Goal: Task Accomplishment & Management: Complete application form

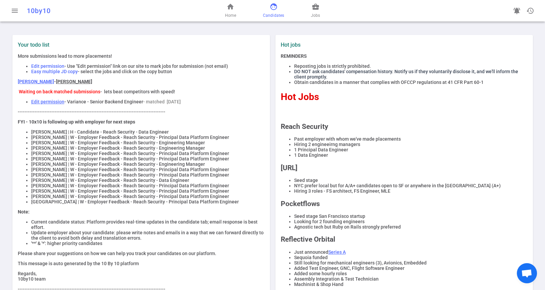
click at [271, 9] on span "face" at bounding box center [274, 7] width 8 height 8
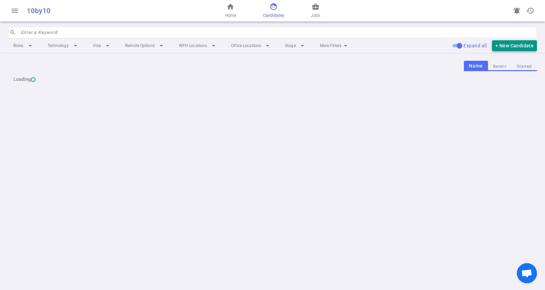
click at [504, 43] on button "+ New Candidate" at bounding box center [514, 45] width 45 height 11
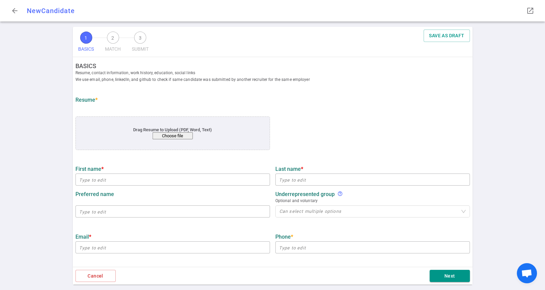
click at [175, 135] on button "Choose file" at bounding box center [172, 135] width 40 height 7
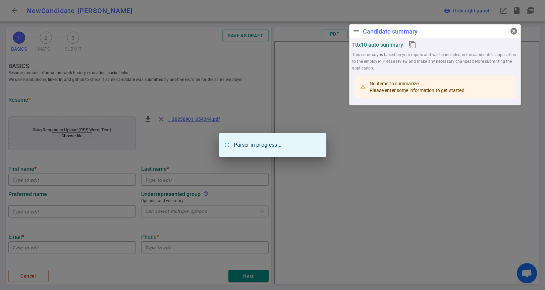
type input "Maryam"
type input "Aly"
type input "[EMAIL_ADDRESS][DOMAIN_NAME]"
type input "[PHONE_NUMBER]"
type textarea "[URL][DOMAIN_NAME][DOMAIN_NAME][DOMAIN_NAME][DOMAIN_NAME]"
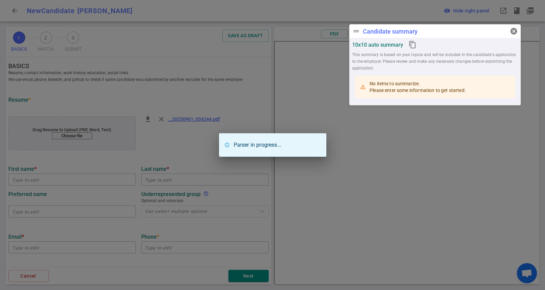
type input "Career Break, Tinkering And Foosball"
type textarea "Captain of a top"
type input "11.6"
type input "Carnegie Mellon"
type input "Computer Science"
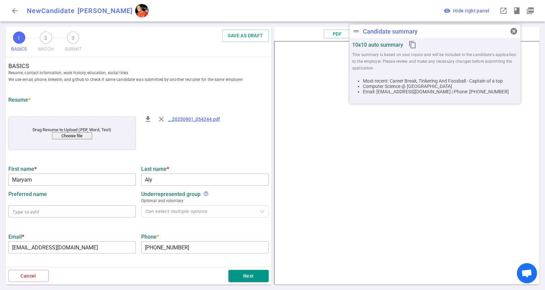
scroll to position [74, 0]
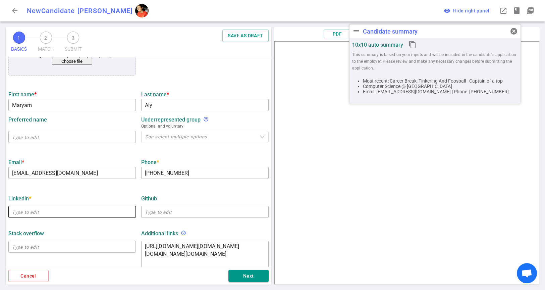
click at [52, 213] on input "text" at bounding box center [71, 211] width 127 height 11
paste input "https://www.linkedin.com/in/maryamaaly/"
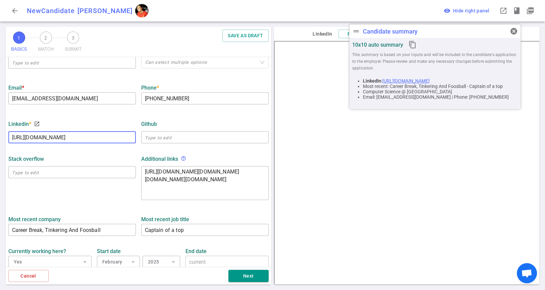
scroll to position [223, 0]
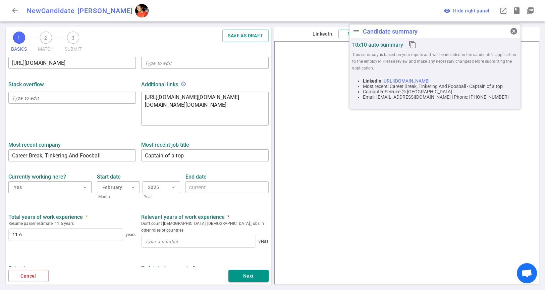
type input "[URL][DOMAIN_NAME]"
click at [87, 155] on input "Career Break, Tinkering And Foosball" at bounding box center [71, 155] width 127 height 11
click at [87, 154] on input "Career Break, Tinkering And Foosball" at bounding box center [71, 155] width 127 height 11
click at [88, 154] on input "Career Break, Tinkering And Foosball" at bounding box center [71, 155] width 127 height 11
click at [92, 155] on input "Career Break, Tinkering And Foosball" at bounding box center [71, 155] width 127 height 11
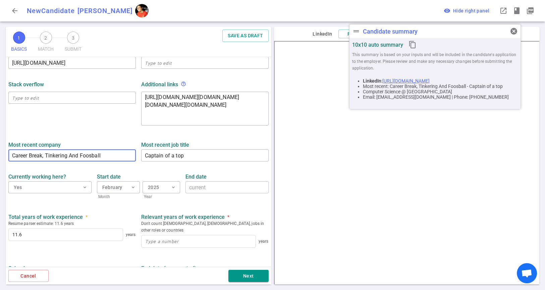
click at [92, 155] on input "Career Break, Tinkering And Foosball" at bounding box center [71, 155] width 127 height 11
type input "August Health"
click at [176, 154] on textarea "Captain of a top" at bounding box center [205, 156] width 120 height 8
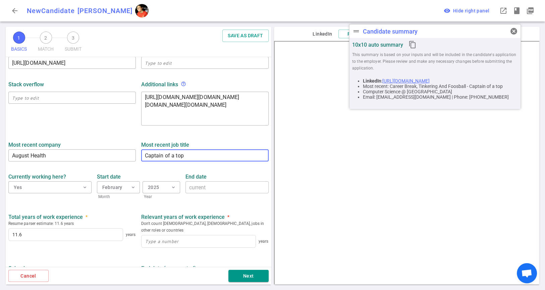
click at [176, 154] on textarea "Captain of a top" at bounding box center [205, 156] width 120 height 8
type textarea "Senior Scala Engineer"
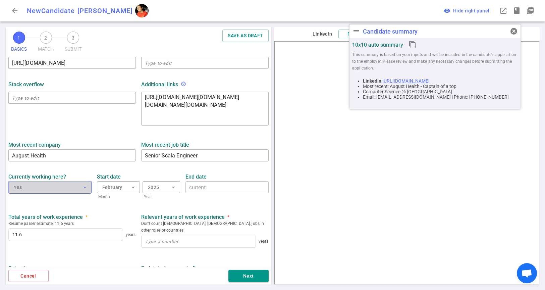
click at [72, 189] on button "Yes expand_more" at bounding box center [49, 187] width 83 height 12
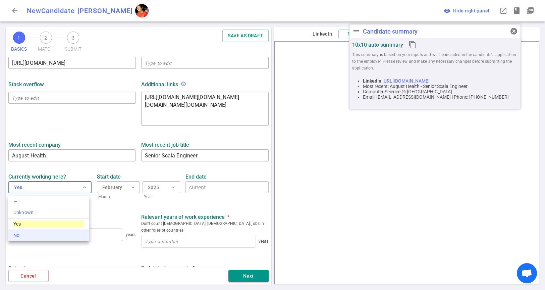
click at [49, 232] on div "No" at bounding box center [48, 235] width 70 height 7
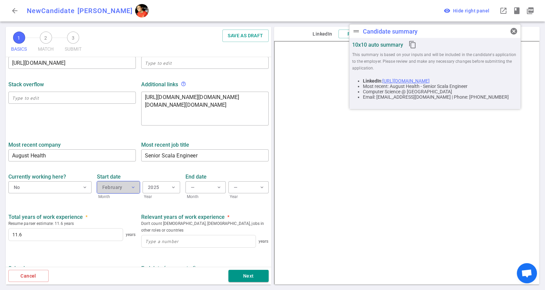
click at [130, 189] on span "expand_more" at bounding box center [132, 186] width 5 height 5
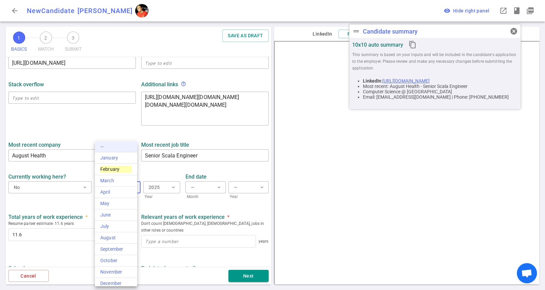
click at [115, 146] on li "—" at bounding box center [116, 146] width 42 height 11
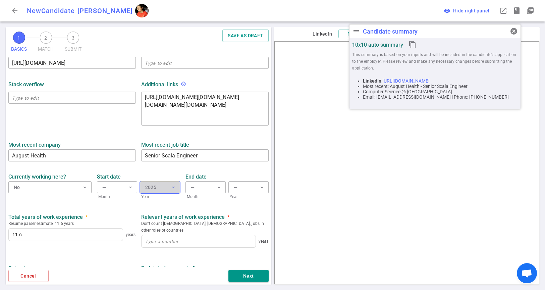
click at [162, 188] on button "2025 expand_more" at bounding box center [160, 187] width 40 height 12
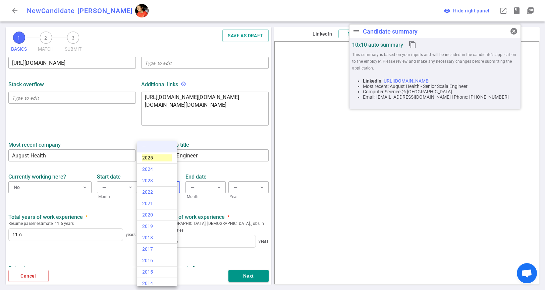
click at [148, 145] on li "—" at bounding box center [157, 146] width 40 height 11
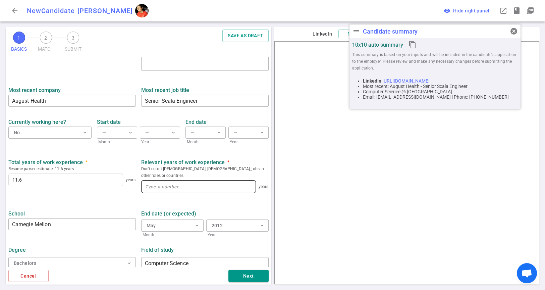
scroll to position [279, 0]
click at [173, 181] on input at bounding box center [198, 185] width 114 height 12
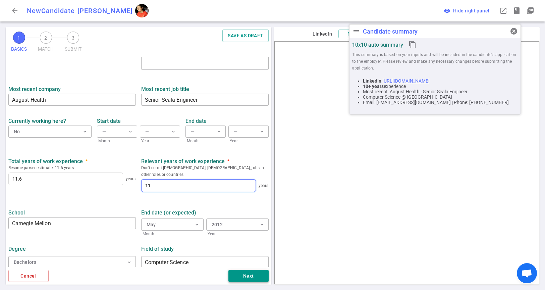
type input "11"
click at [242, 277] on button "Next" at bounding box center [248, 276] width 40 height 12
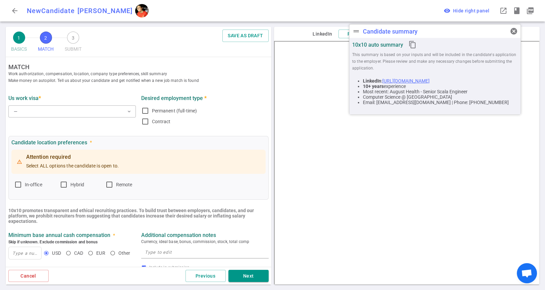
scroll to position [0, 0]
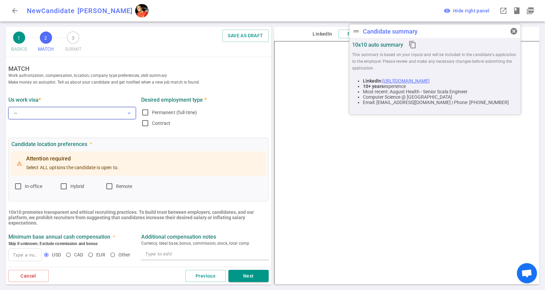
click at [109, 111] on button "— expand_more" at bounding box center [71, 113] width 127 height 12
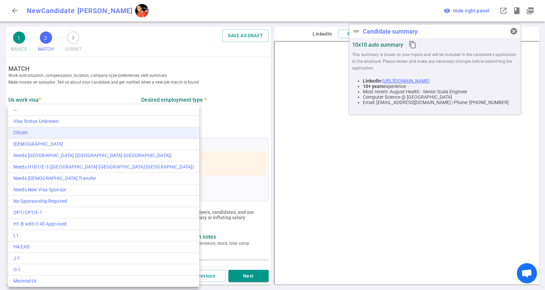
click at [46, 135] on div "Citizen" at bounding box center [103, 132] width 180 height 7
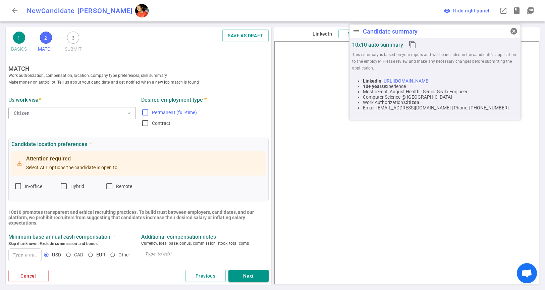
click at [144, 112] on input "Permanent (full-time)" at bounding box center [145, 112] width 8 height 8
checkbox input "true"
click at [112, 187] on input "Remote" at bounding box center [109, 186] width 8 height 8
checkbox input "true"
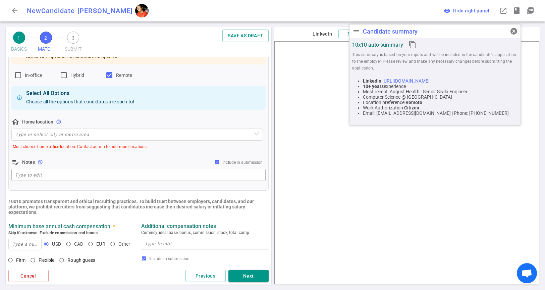
scroll to position [112, 0]
click at [30, 134] on input "search" at bounding box center [136, 133] width 243 height 11
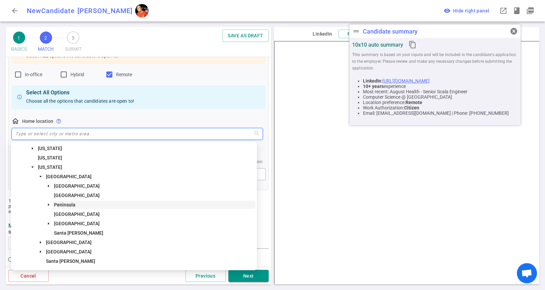
scroll to position [74, 0]
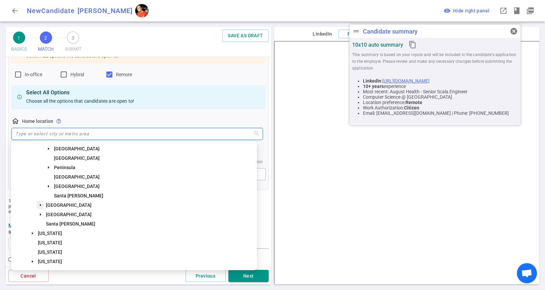
click at [41, 205] on icon "caret-down" at bounding box center [40, 204] width 3 height 3
click at [59, 204] on span "[GEOGRAPHIC_DATA]" at bounding box center [69, 204] width 46 height 5
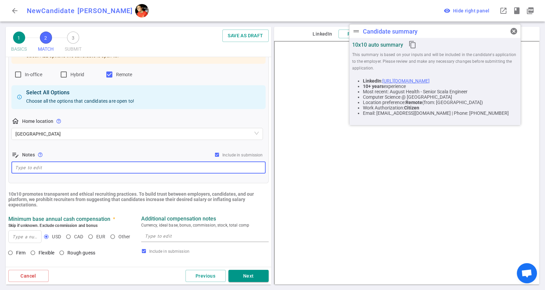
click at [131, 168] on textarea at bounding box center [138, 168] width 247 height 8
paste textarea "In [GEOGRAPHIC_DATA], [GEOGRAPHIC_DATA] - would need to work remote. She's in […"
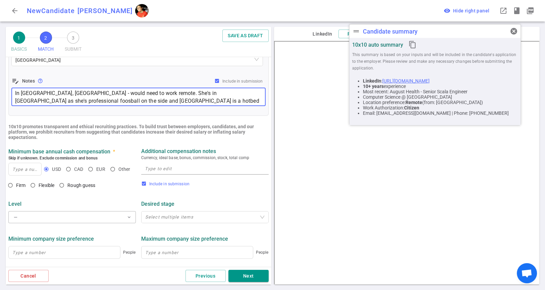
scroll to position [186, 0]
type textarea "In [GEOGRAPHIC_DATA], [GEOGRAPHIC_DATA] - would need to work remote. She's in […"
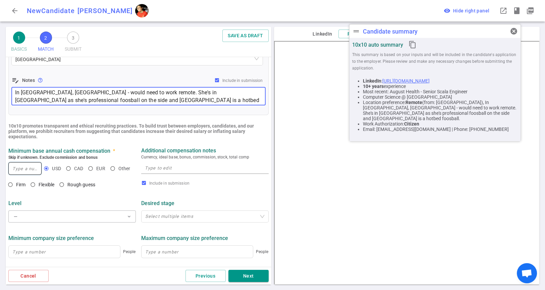
click at [31, 171] on input at bounding box center [25, 168] width 33 height 12
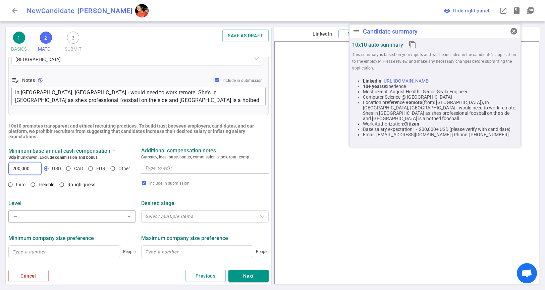
type input "200,000"
click at [40, 185] on span "Flexible" at bounding box center [47, 184] width 16 height 5
click at [39, 185] on input "Flexible" at bounding box center [32, 184] width 11 height 11
radio input "true"
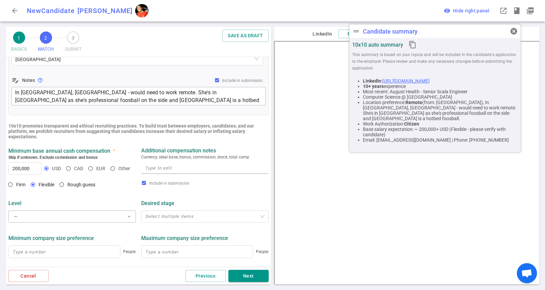
click at [169, 164] on div "x" at bounding box center [204, 168] width 127 height 12
paste textarea "Something around $200k or more would seem to be market for her skills"
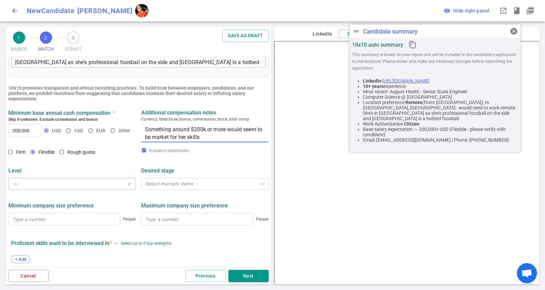
scroll to position [260, 0]
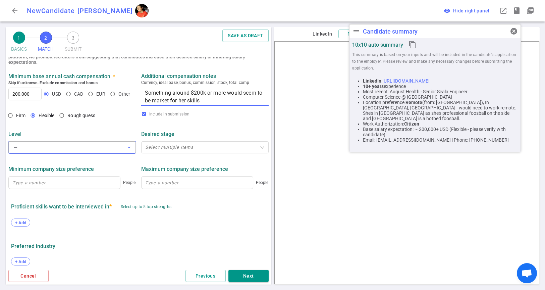
type textarea "Something around $200k or more would seem to be market for her skills"
click at [129, 150] on span "expand_more" at bounding box center [128, 146] width 5 height 5
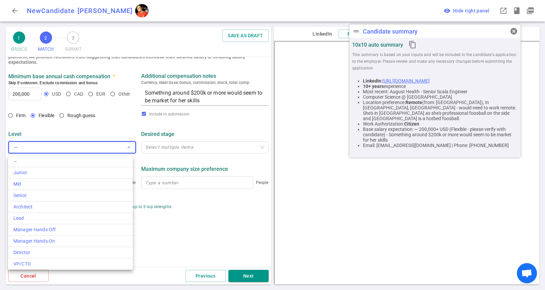
click at [129, 150] on div at bounding box center [272, 145] width 545 height 290
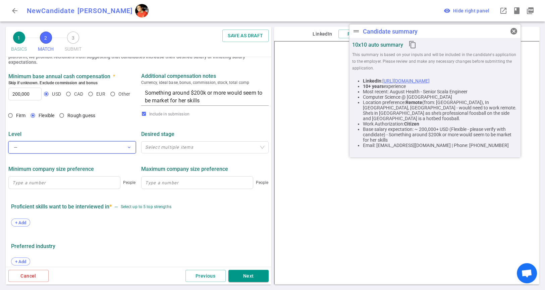
click at [111, 144] on button "— expand_more" at bounding box center [71, 147] width 127 height 12
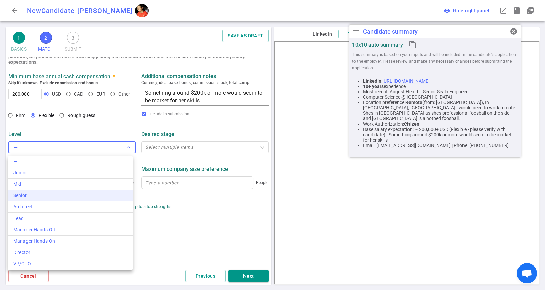
click at [73, 195] on div "Senior" at bounding box center [70, 195] width 114 height 7
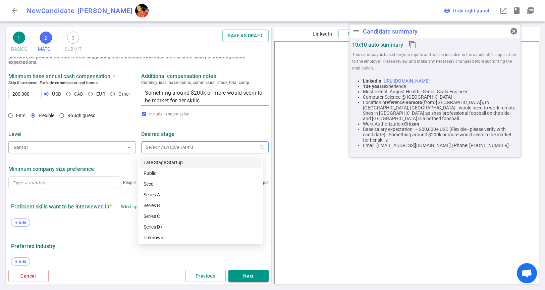
click at [163, 149] on div at bounding box center [201, 147] width 118 height 5
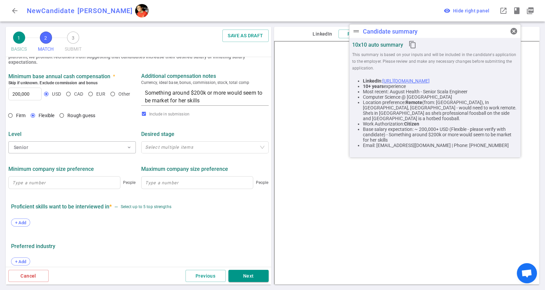
click at [204, 126] on div "Level Senior expand_more Desired stage Select multiple items" at bounding box center [138, 139] width 265 height 35
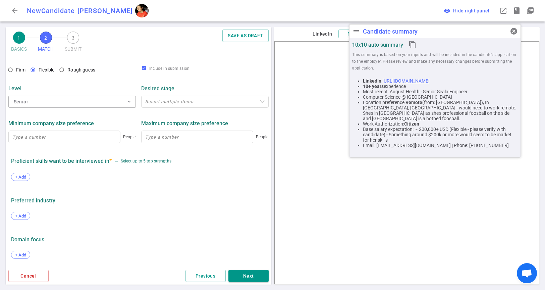
scroll to position [307, 0]
click at [22, 175] on span "+ Add" at bounding box center [21, 176] width 16 height 5
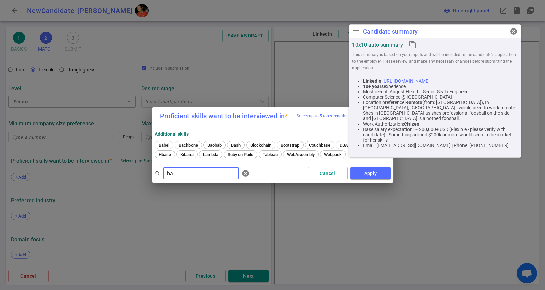
type input "b"
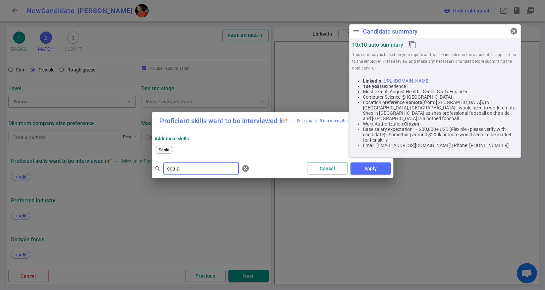
click at [165, 151] on span "Scala" at bounding box center [163, 149] width 15 height 5
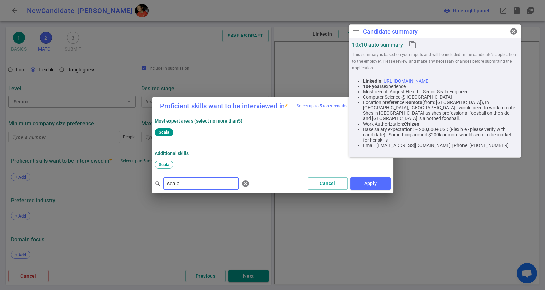
click at [184, 182] on input "scala" at bounding box center [200, 183] width 75 height 11
click at [269, 164] on span "Python" at bounding box center [268, 164] width 18 height 5
drag, startPoint x: 203, startPoint y: 183, endPoint x: 155, endPoint y: 185, distance: 48.0
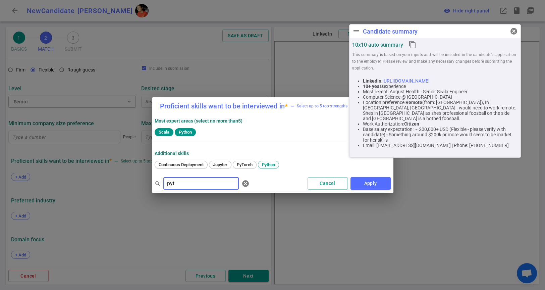
click at [155, 185] on div "search pyt ​ cancel" at bounding box center [204, 183] width 98 height 13
type input "java"
click at [164, 165] on span "Java" at bounding box center [163, 164] width 14 height 5
click at [370, 182] on button "Apply" at bounding box center [370, 183] width 40 height 12
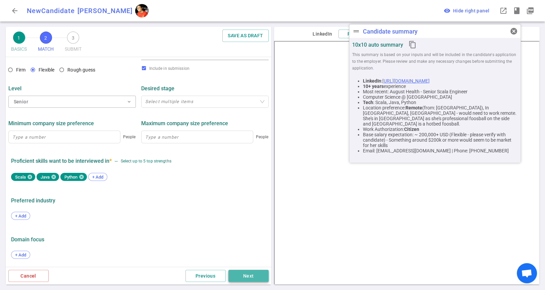
click at [243, 274] on button "Next" at bounding box center [248, 276] width 40 height 12
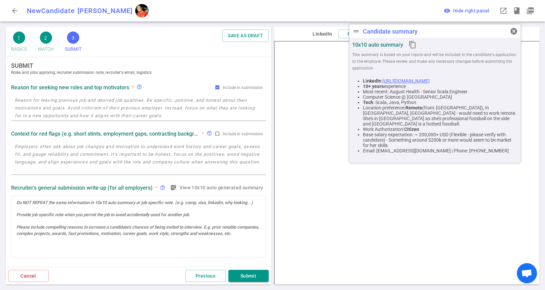
scroll to position [0, 0]
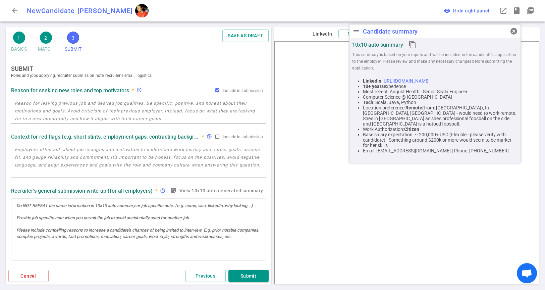
click at [102, 106] on textarea at bounding box center [138, 110] width 247 height 23
paste textarea "Was an EM at Foursquare and [PERSON_NAME], scaled backt to doing hands on work,…"
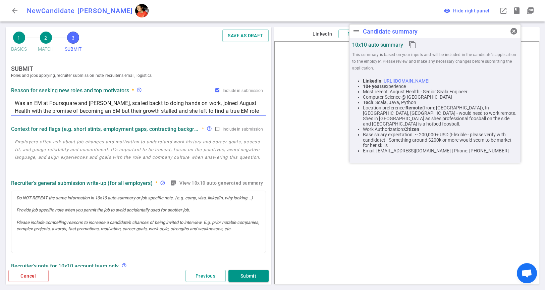
type textarea "Was an EM at Foursquare and [PERSON_NAME], scaled backt to doing hands on work,…"
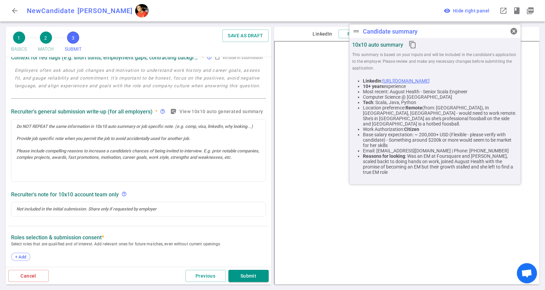
scroll to position [74, 0]
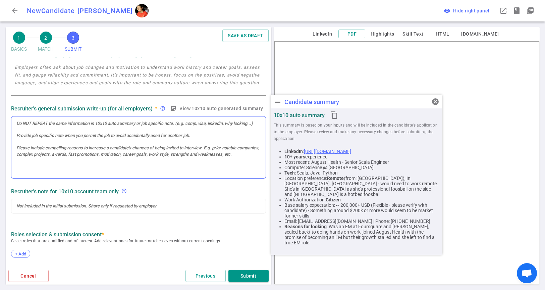
click at [111, 132] on div at bounding box center [138, 147] width 254 height 62
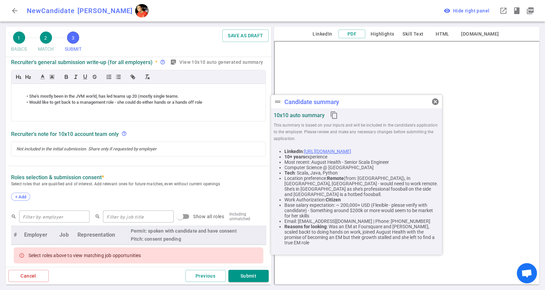
scroll to position [163, 0]
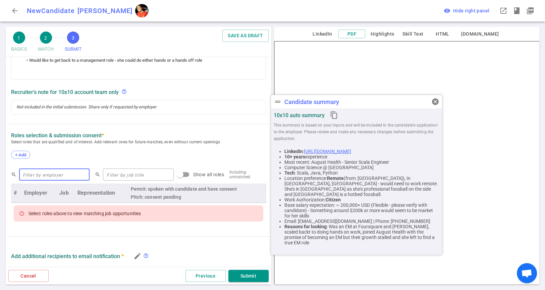
click at [67, 176] on input "text" at bounding box center [54, 174] width 71 height 11
type input "e"
type input "reach security"
click at [87, 228] on div "search reach security ​ search ​ Show all roles Including unmatched # Employer …" at bounding box center [138, 196] width 255 height 64
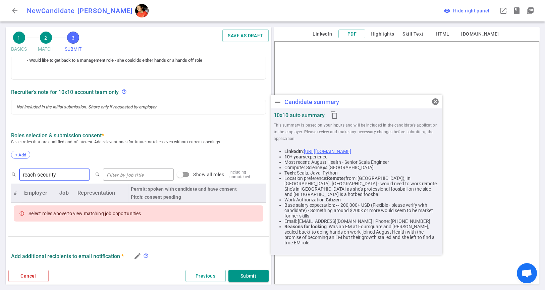
click at [69, 175] on input "reach security" at bounding box center [54, 174] width 71 height 11
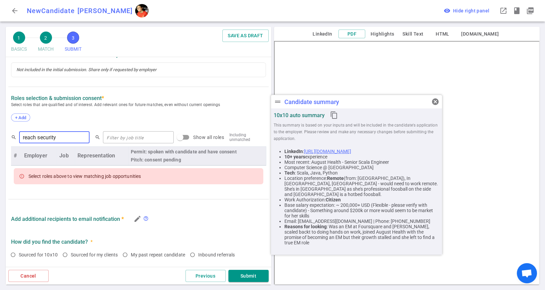
scroll to position [223, 0]
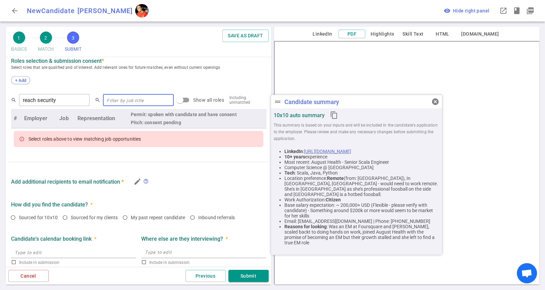
click at [137, 99] on input "text" at bounding box center [138, 100] width 71 height 11
type input "m"
click at [177, 101] on input "Show all roles" at bounding box center [180, 100] width 38 height 13
click at [170, 103] on input "Show all roles" at bounding box center [180, 100] width 38 height 13
click at [171, 100] on input "Show all roles" at bounding box center [180, 100] width 38 height 13
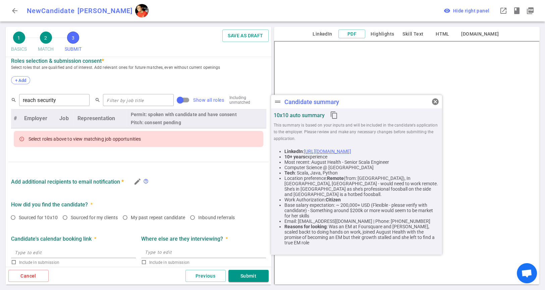
checkbox input "true"
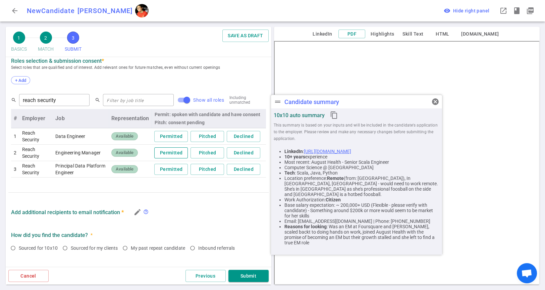
click at [168, 152] on button "Permitted" at bounding box center [171, 152] width 34 height 11
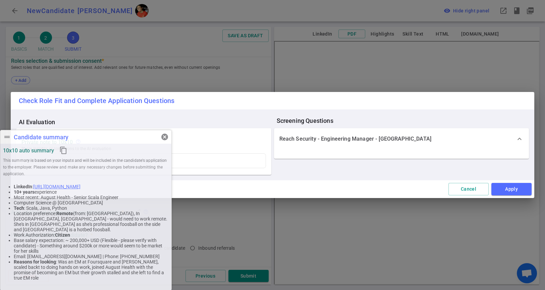
drag, startPoint x: 391, startPoint y: 105, endPoint x: 70, endPoint y: 140, distance: 322.1
click at [70, 140] on div "drag_handle Candidate summary cancel" at bounding box center [85, 136] width 171 height 13
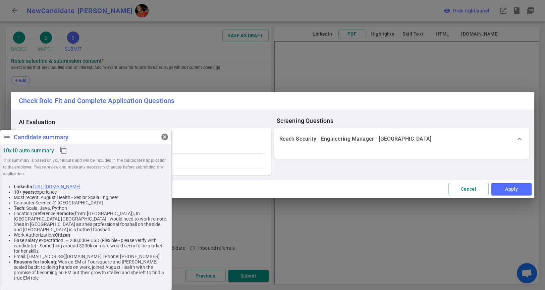
click at [520, 137] on span "expand_more" at bounding box center [519, 139] width 8 height 8
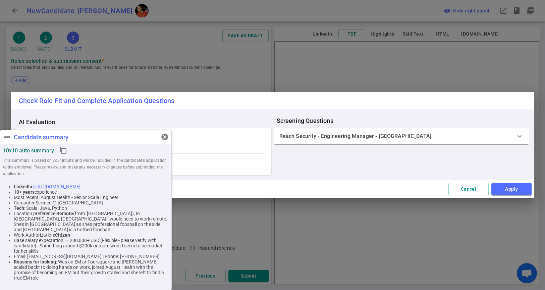
click at [520, 137] on span "expand_more" at bounding box center [519, 136] width 8 height 8
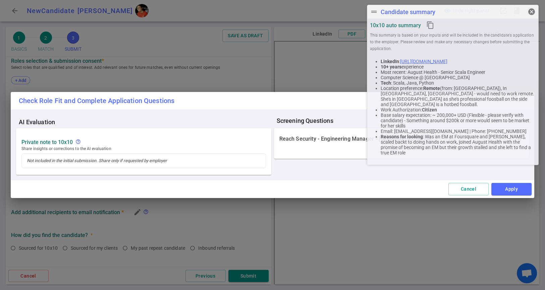
drag, startPoint x: 100, startPoint y: 140, endPoint x: 467, endPoint y: 15, distance: 387.5
click at [467, 15] on div "drag_handle Candidate summary cancel" at bounding box center [452, 11] width 171 height 13
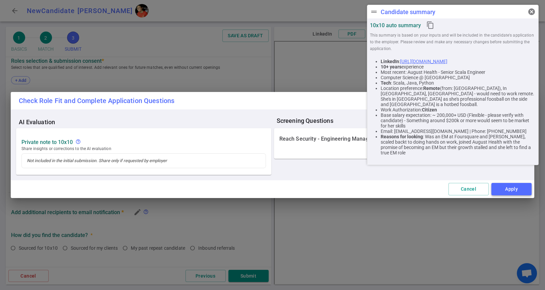
click at [507, 191] on button "Apply" at bounding box center [511, 189] width 40 height 12
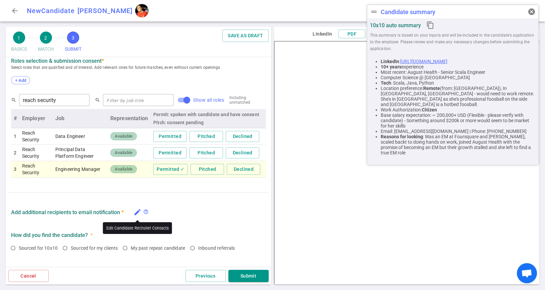
click at [139, 213] on icon "edit" at bounding box center [137, 212] width 8 height 8
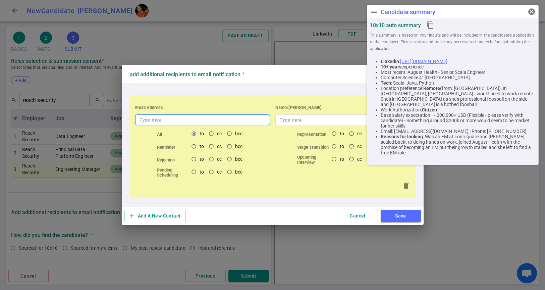
click at [179, 122] on input "text" at bounding box center [202, 119] width 135 height 11
paste input "[EMAIL_ADDRESS][DOMAIN_NAME]"
type input "[EMAIL_ADDRESS][DOMAIN_NAME]"
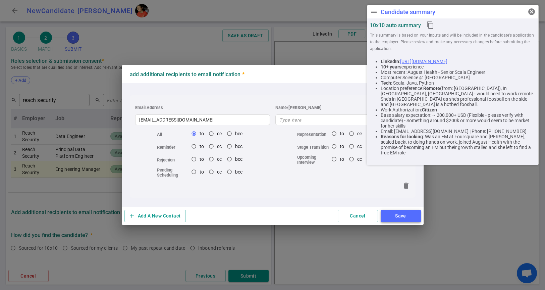
click at [396, 212] on button "Save" at bounding box center [400, 216] width 40 height 12
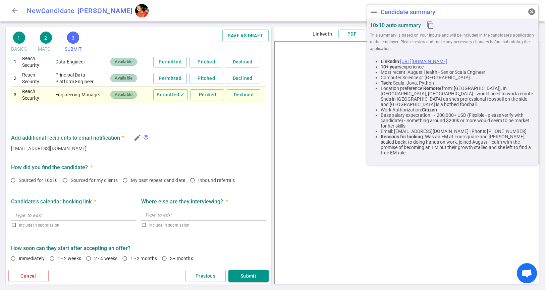
scroll to position [299, 0]
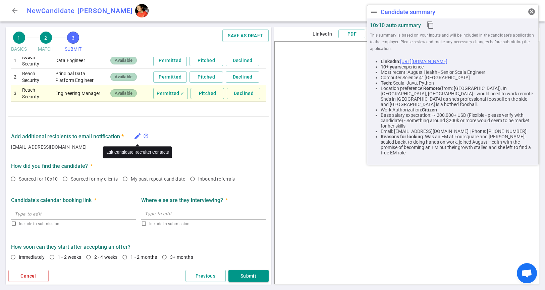
click at [137, 135] on icon "edit" at bounding box center [137, 136] width 8 height 8
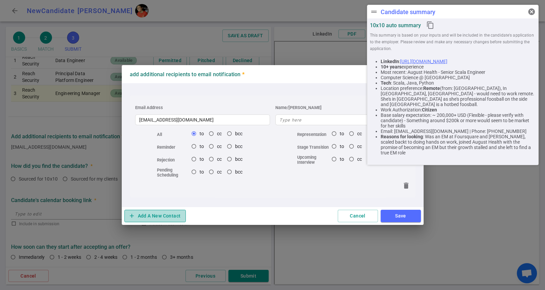
click at [156, 214] on button "add Add A New Contact" at bounding box center [155, 216] width 62 height 12
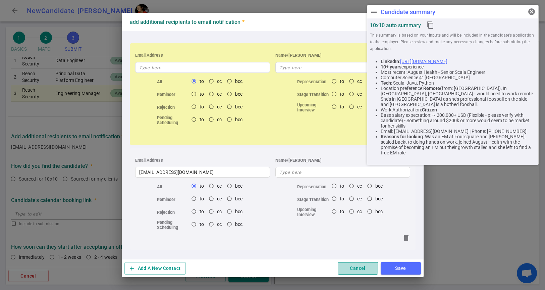
click at [359, 268] on button "Cancel" at bounding box center [358, 268] width 40 height 12
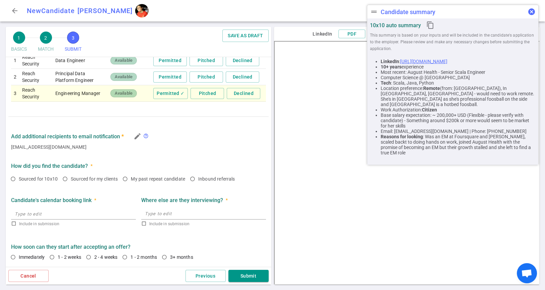
click at [530, 13] on span "cancel" at bounding box center [531, 12] width 8 height 8
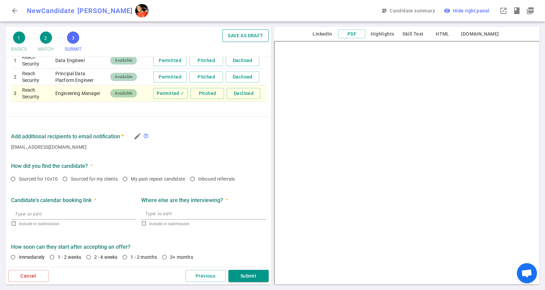
click at [249, 34] on button "SAVE AS DRAFT" at bounding box center [245, 35] width 46 height 12
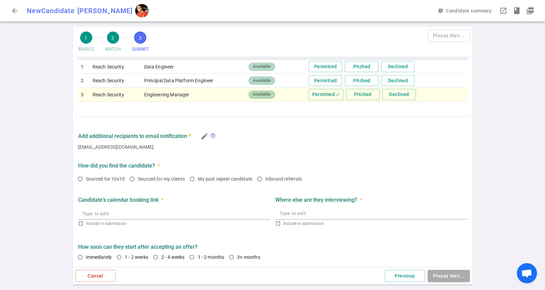
scroll to position [284, 0]
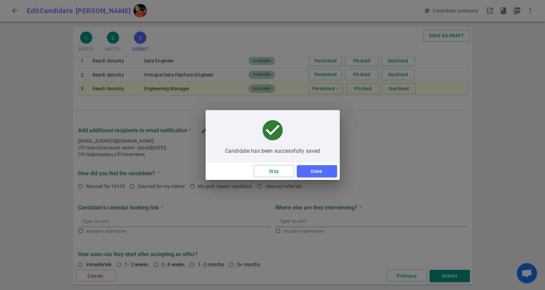
type textarea "Was an EM at Foursquare and [PERSON_NAME], scaled backt to doing hands on work,…"
click at [325, 175] on button "Done" at bounding box center [317, 171] width 40 height 12
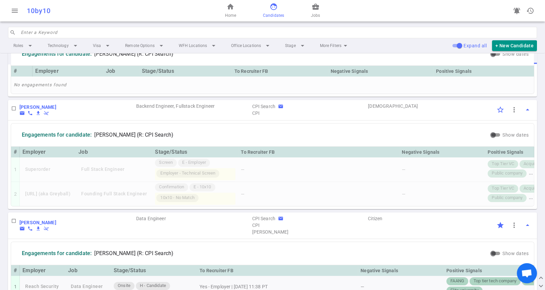
scroll to position [112, 0]
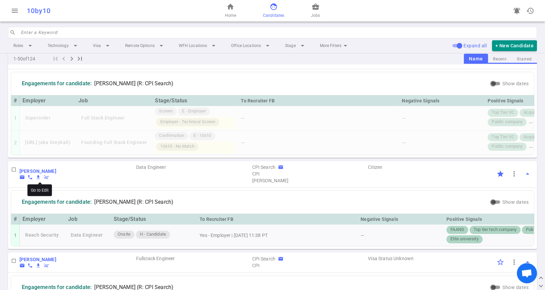
click at [48, 174] on b "[PERSON_NAME]" at bounding box center [37, 170] width 37 height 5
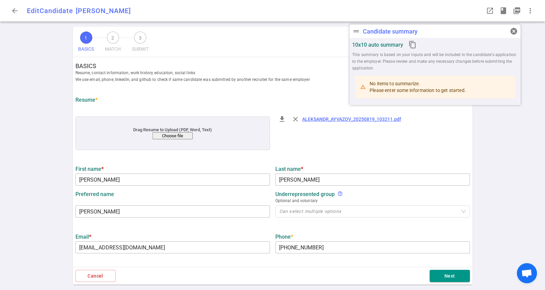
type input "Aleksandr"
type input "Ayvazov"
type input "Sasha"
type input "sayvazov@pm.me"
type input "+1 201-962-6267"
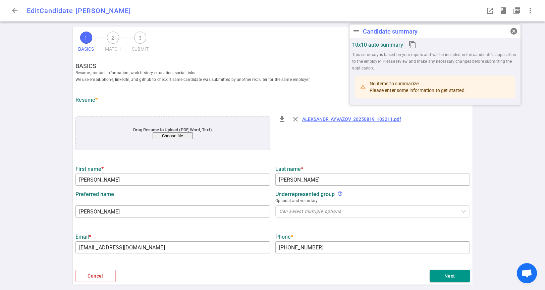
type input "https://www.linkedin.com/in/sasha-ayvazov"
type input "MethaneSAT"
type textarea "Senior Software Engineer - Data Platform"
type input "10"
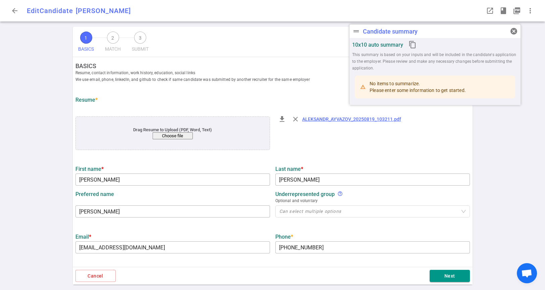
type input "UC San Diego"
type input "Applied Mathematics"
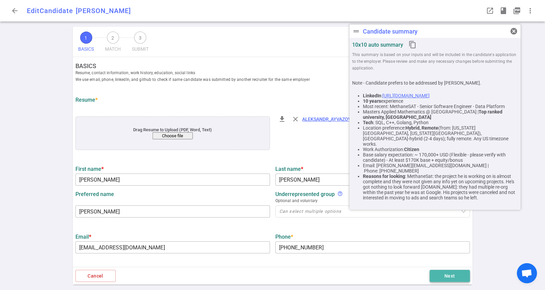
click at [436, 274] on button "Next" at bounding box center [449, 276] width 40 height 12
click at [517, 32] on span "cancel" at bounding box center [514, 31] width 8 height 8
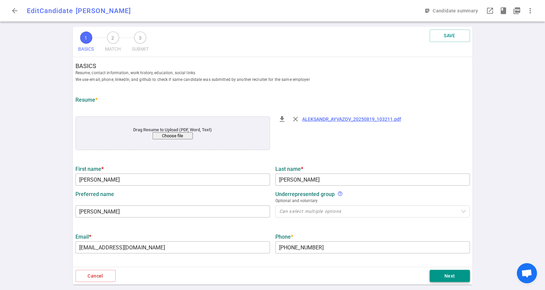
click at [444, 272] on button "Next" at bounding box center [449, 276] width 40 height 12
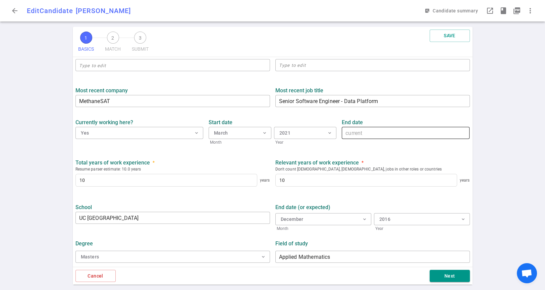
scroll to position [257, 0]
click at [442, 277] on button "Next" at bounding box center [449, 276] width 40 height 12
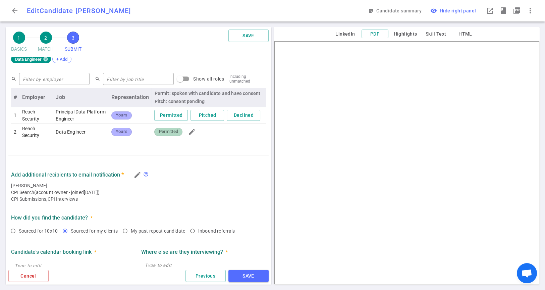
scroll to position [298, 0]
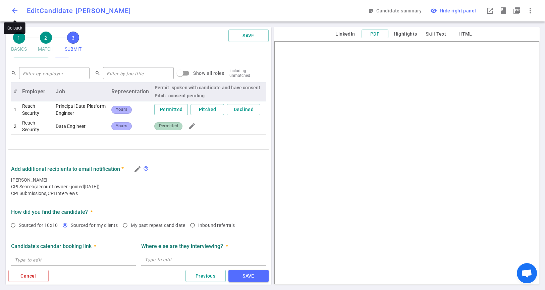
click at [13, 12] on span "arrow_back" at bounding box center [15, 11] width 8 height 8
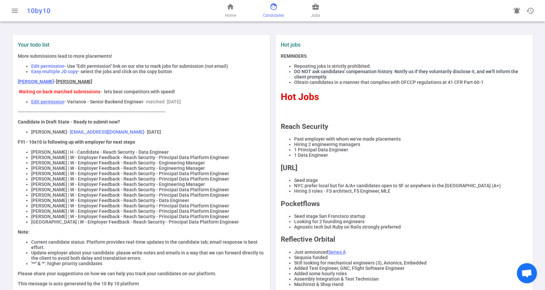
click at [274, 13] on span "Candidates" at bounding box center [273, 15] width 21 height 7
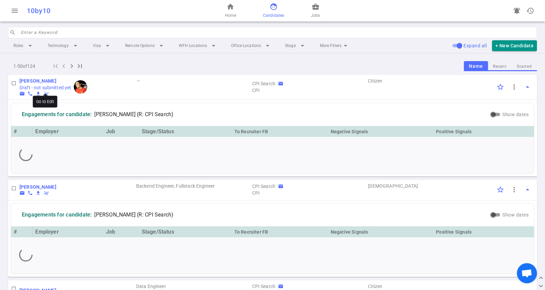
click at [34, 80] on b "[PERSON_NAME]" at bounding box center [37, 80] width 37 height 5
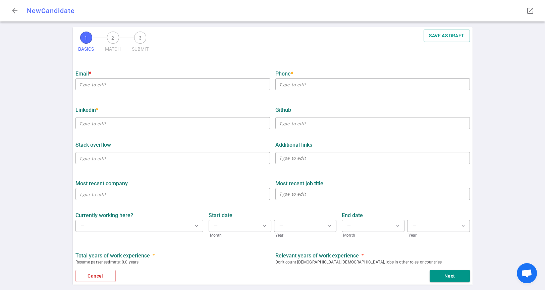
scroll to position [186, 0]
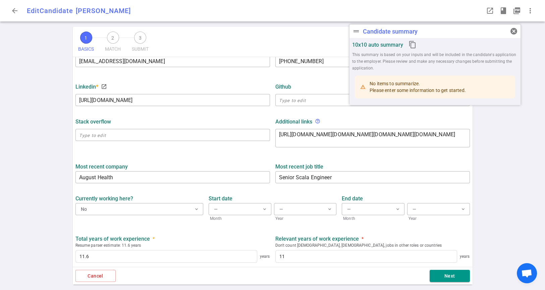
type input "Maryam"
type input "Aly"
type input "[EMAIL_ADDRESS][DOMAIN_NAME]"
type input "[PHONE_NUMBER]"
type input "[URL][DOMAIN_NAME]"
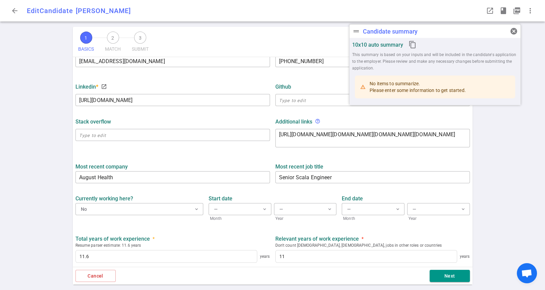
type textarea "[URL][DOMAIN_NAME][DOMAIN_NAME][DOMAIN_NAME][DOMAIN_NAME]"
type input "August Health"
type textarea "Senior Scala Engineer"
type input "11.6"
type input "11"
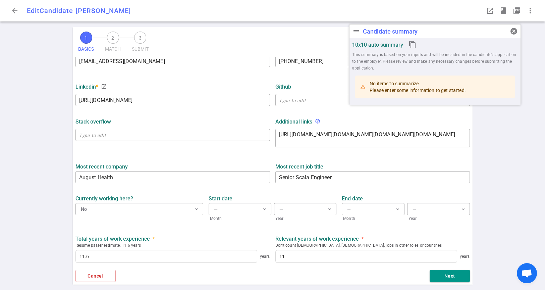
type input "Carnegie Mellon"
type input "Computer Science"
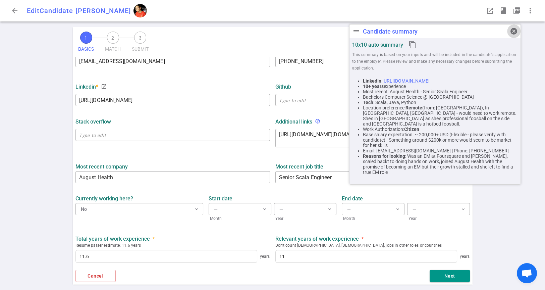
drag, startPoint x: 511, startPoint y: 27, endPoint x: 512, endPoint y: 37, distance: 9.1
click at [512, 27] on span "cancel" at bounding box center [514, 31] width 8 height 8
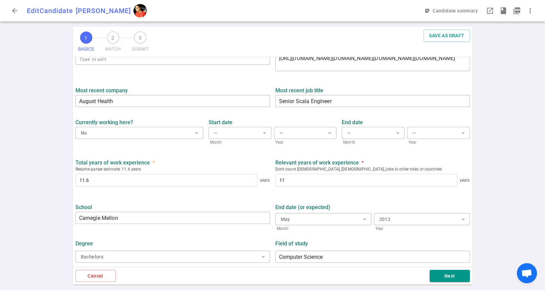
scroll to position [263, 0]
click at [439, 272] on button "Next" at bounding box center [449, 276] width 40 height 12
click at [441, 277] on button "Next" at bounding box center [449, 276] width 40 height 12
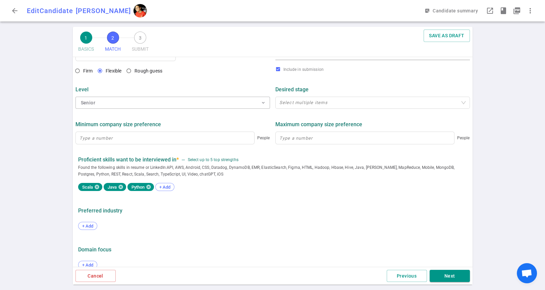
scroll to position [299, 0]
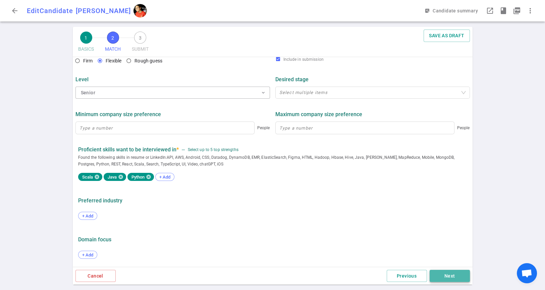
click at [437, 273] on button "Next" at bounding box center [449, 276] width 40 height 12
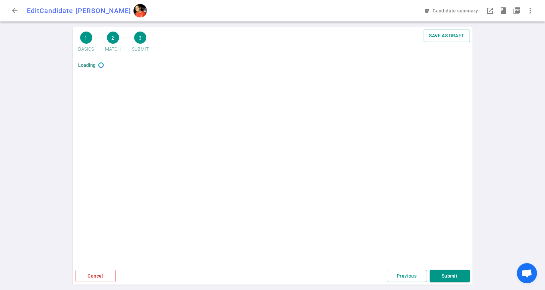
scroll to position [0, 0]
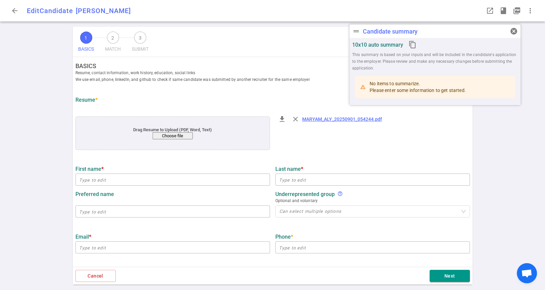
type input "Maryam"
type input "Aly"
type input "[EMAIL_ADDRESS][DOMAIN_NAME]"
type input "[PHONE_NUMBER]"
type input "[URL][DOMAIN_NAME]"
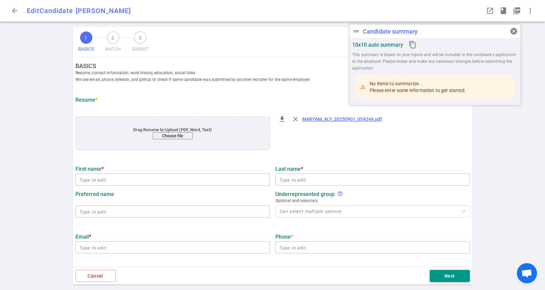
type textarea "[URL][DOMAIN_NAME][DOMAIN_NAME][DOMAIN_NAME][DOMAIN_NAME]"
type input "August Health"
type textarea "Senior Scala Engineer"
type input "11.6"
type input "11"
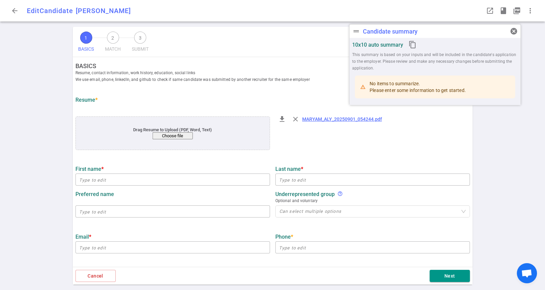
type input "Carnegie Mellon"
type input "Computer Science"
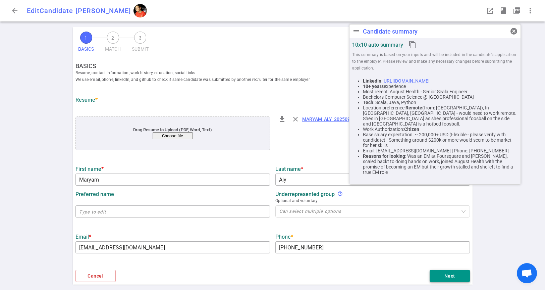
click at [438, 277] on button "Next" at bounding box center [449, 276] width 40 height 12
click at [511, 29] on span "cancel" at bounding box center [514, 31] width 8 height 8
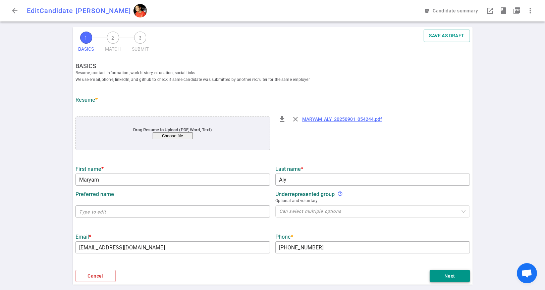
click at [442, 276] on button "Next" at bounding box center [449, 276] width 40 height 12
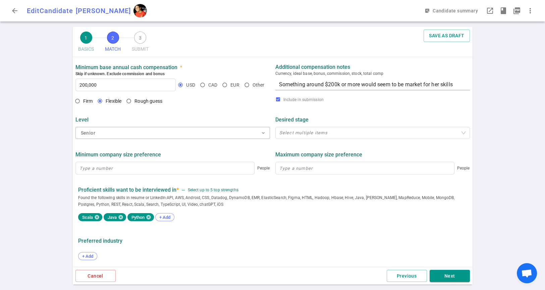
scroll to position [299, 0]
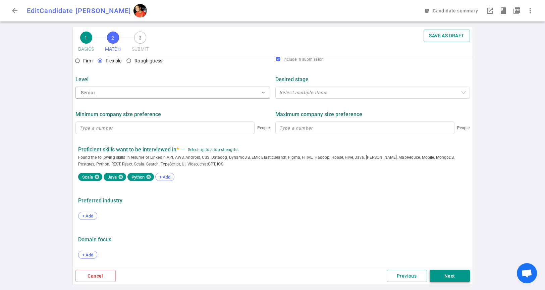
click at [439, 272] on button "Next" at bounding box center [449, 276] width 40 height 12
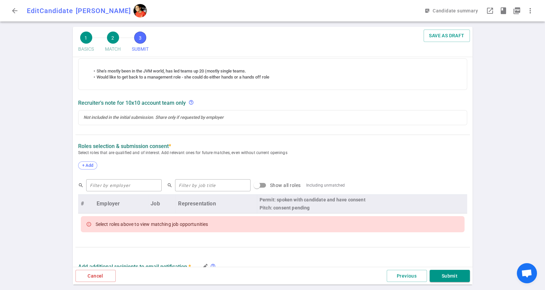
scroll to position [149, 0]
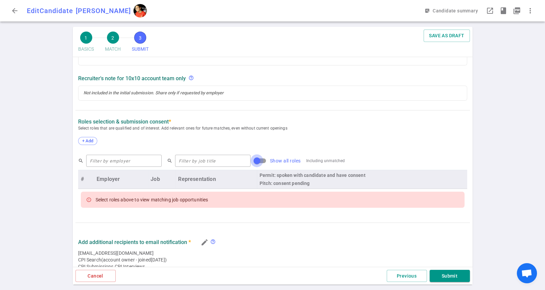
click at [239, 161] on input "Show all roles" at bounding box center [257, 160] width 38 height 13
click at [242, 160] on input "Show all roles" at bounding box center [257, 160] width 38 height 13
checkbox input "false"
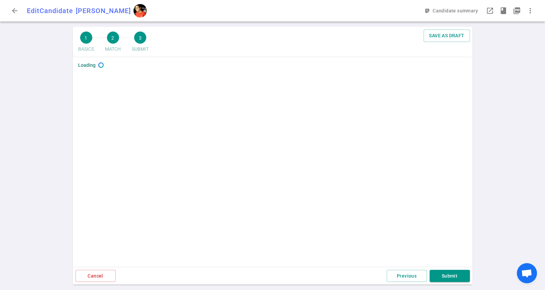
scroll to position [0, 0]
click at [390, 271] on button "Previous" at bounding box center [407, 276] width 40 height 12
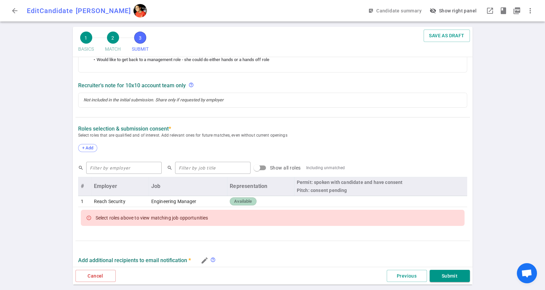
scroll to position [149, 0]
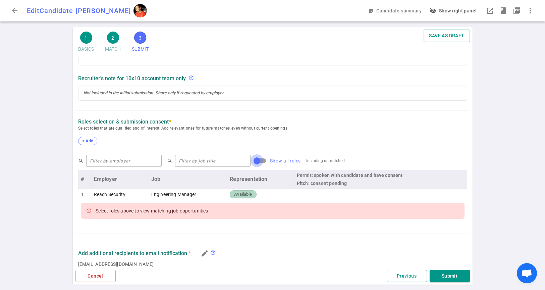
drag, startPoint x: 241, startPoint y: 161, endPoint x: 256, endPoint y: 162, distance: 15.1
click at [241, 161] on input "Show all roles" at bounding box center [257, 160] width 38 height 13
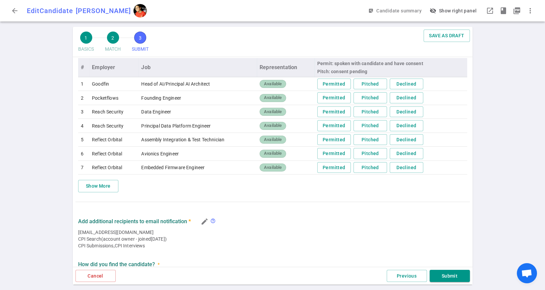
scroll to position [186, 0]
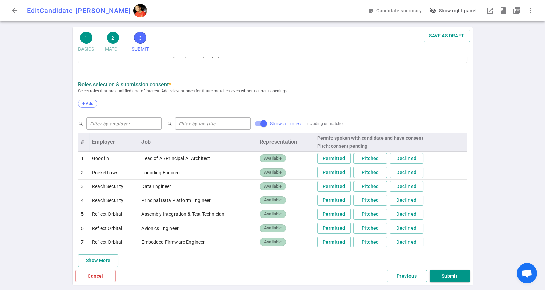
drag, startPoint x: 244, startPoint y: 122, endPoint x: 278, endPoint y: 118, distance: 34.1
click at [244, 121] on input "Show all roles" at bounding box center [263, 123] width 38 height 13
checkbox input "false"
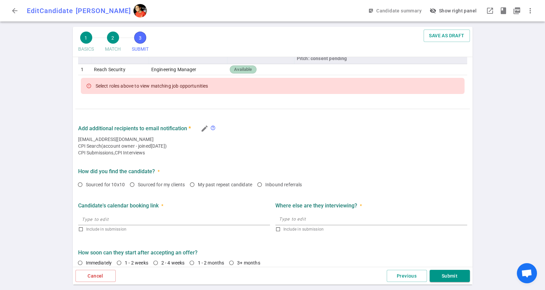
scroll to position [279, 0]
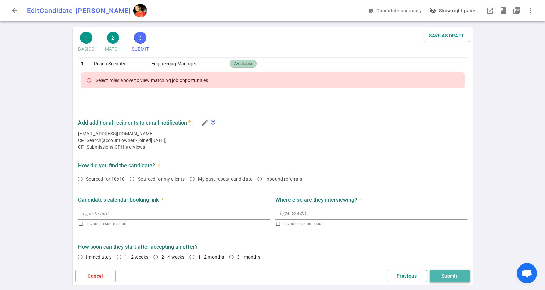
click at [441, 274] on button "Submit" at bounding box center [449, 276] width 40 height 12
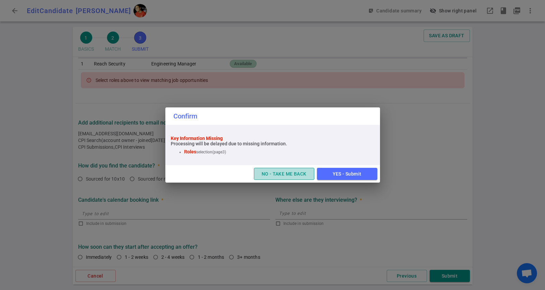
click at [279, 175] on button "NO - TAKE ME BACK" at bounding box center [284, 174] width 60 height 12
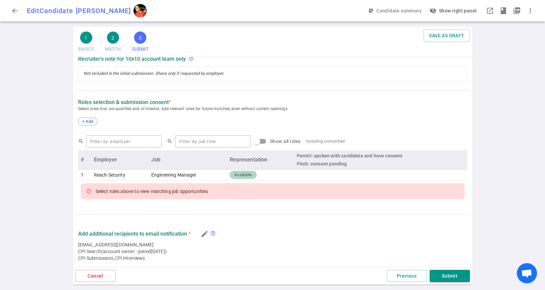
scroll to position [168, 0]
click at [118, 174] on td "Reach Security" at bounding box center [119, 175] width 57 height 11
click at [129, 178] on td "Reach Security" at bounding box center [119, 175] width 57 height 11
click at [90, 192] on icon at bounding box center [88, 191] width 5 height 5
click at [110, 143] on input "text" at bounding box center [123, 141] width 75 height 11
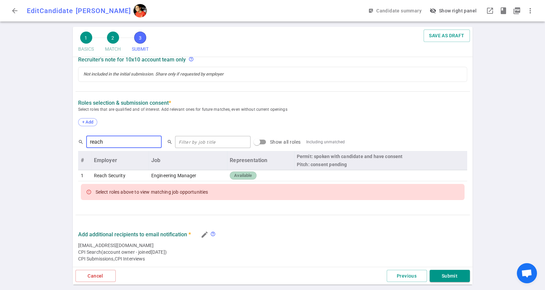
type input "reach"
click at [112, 176] on td "Reach Security" at bounding box center [119, 175] width 57 height 11
click at [80, 175] on td "1" at bounding box center [84, 175] width 13 height 11
click at [89, 123] on span "+ Add" at bounding box center [88, 121] width 16 height 5
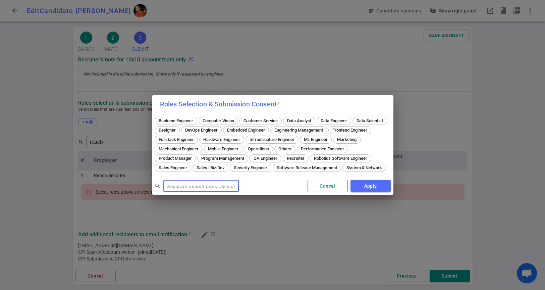
click at [315, 186] on button "Cancel" at bounding box center [327, 186] width 40 height 12
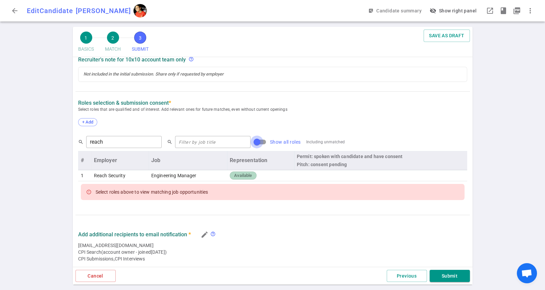
click at [240, 142] on input "Show all roles" at bounding box center [257, 141] width 38 height 13
checkbox input "true"
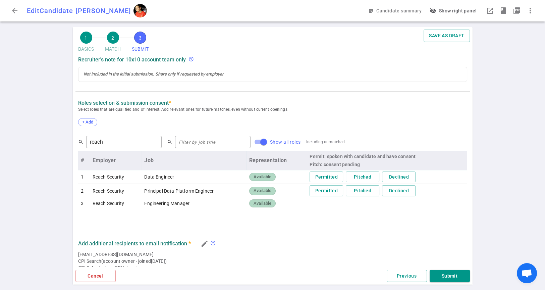
click at [329, 204] on td at bounding box center [387, 203] width 160 height 11
click at [451, 277] on button "Submit" at bounding box center [449, 276] width 40 height 12
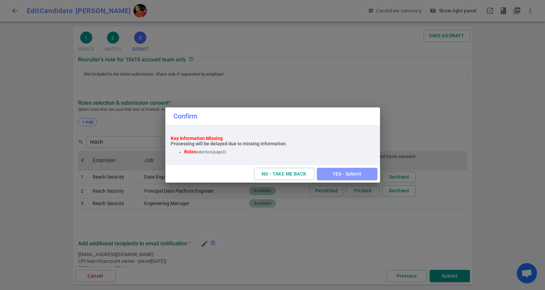
drag, startPoint x: 359, startPoint y: 174, endPoint x: 409, endPoint y: 241, distance: 83.5
click at [358, 174] on button "YES - Submit" at bounding box center [347, 174] width 60 height 12
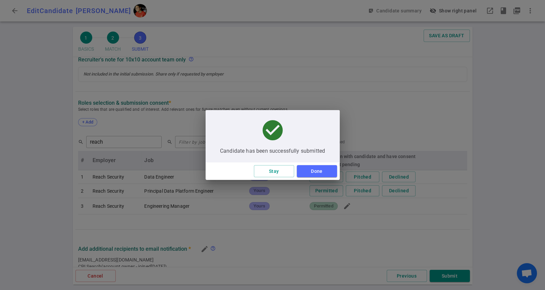
click at [318, 167] on button "Done" at bounding box center [317, 171] width 40 height 12
